Goal: Navigation & Orientation: Find specific page/section

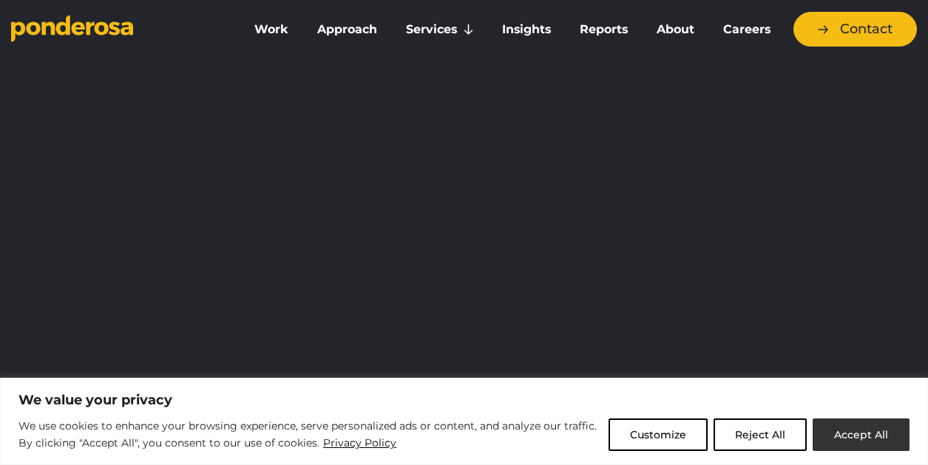
click at [833, 428] on button "Accept All" at bounding box center [861, 435] width 97 height 33
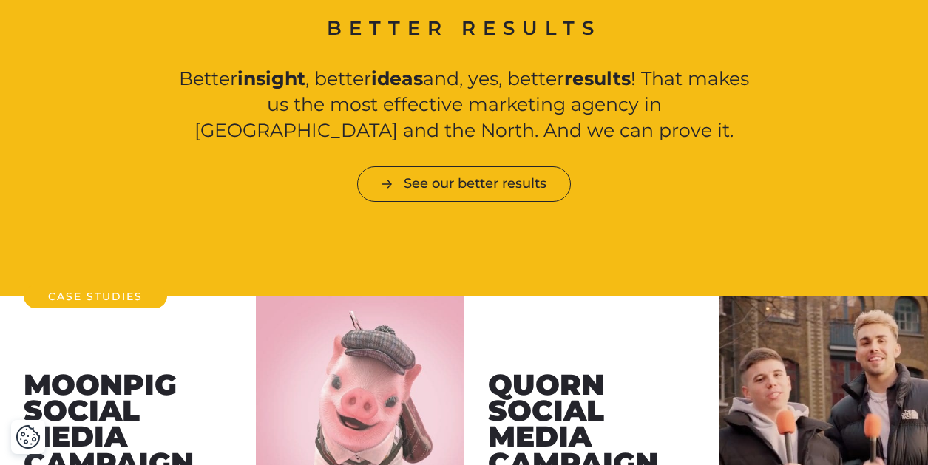
scroll to position [1640, 0]
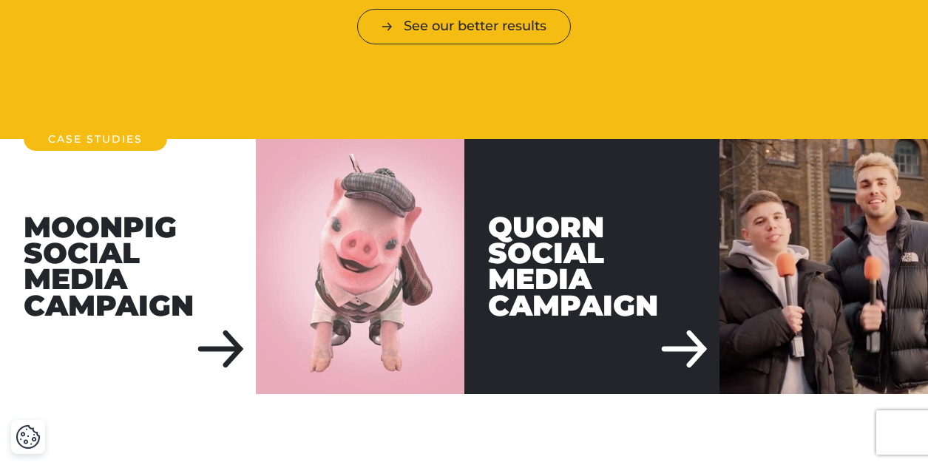
click at [702, 352] on div "Quorn Social Media Campaign" at bounding box center [593, 267] width 256 height 256
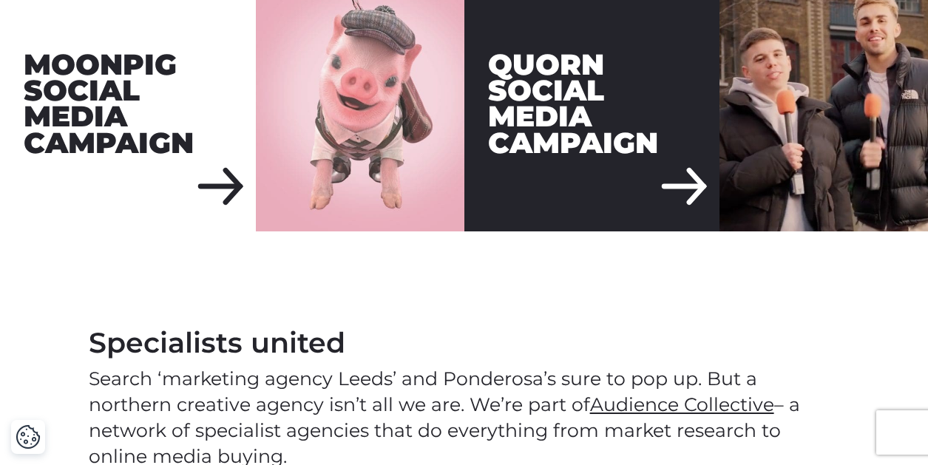
scroll to position [1805, 0]
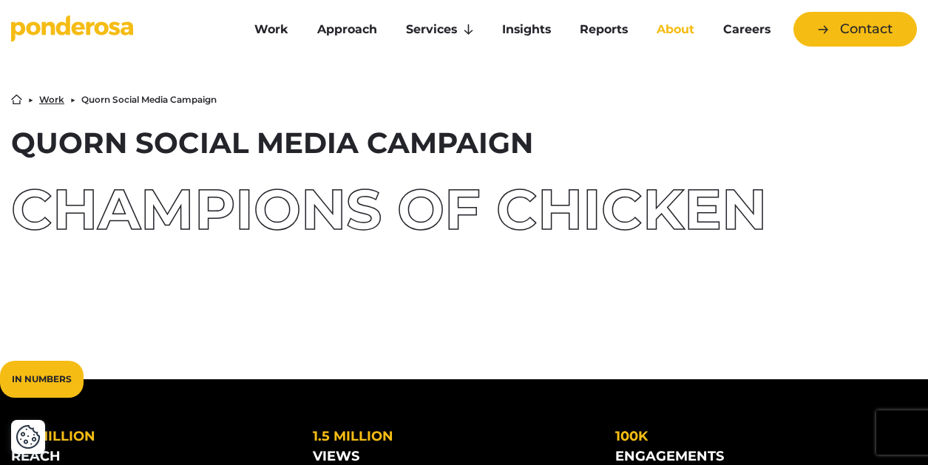
click at [672, 34] on link "About" at bounding box center [676, 29] width 61 height 31
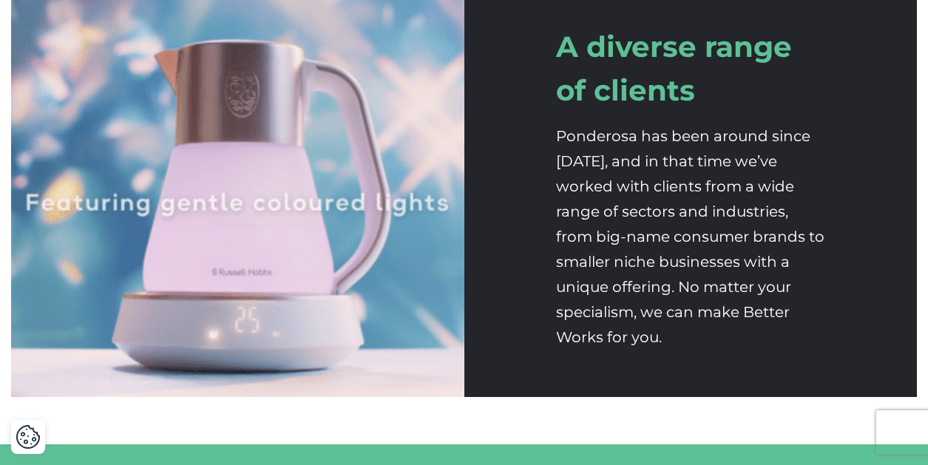
scroll to position [2803, 0]
